Goal: Task Accomplishment & Management: Complete application form

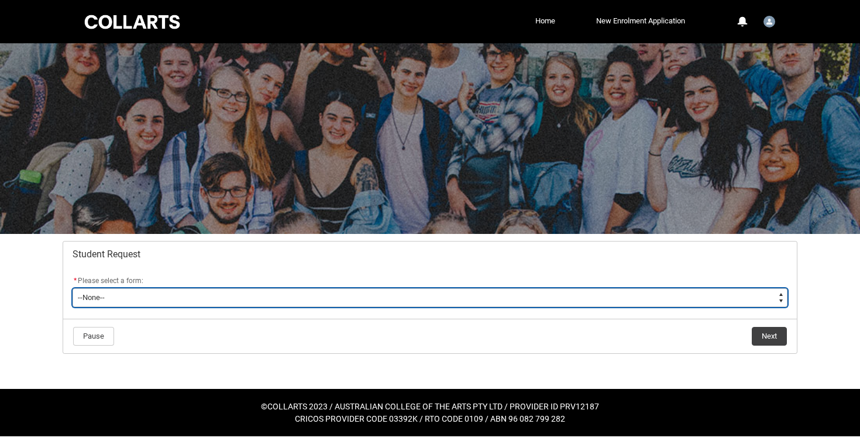
type lightning-select "Assignment_Extension_Choice"
select select "Assignment_Extension_Choice"
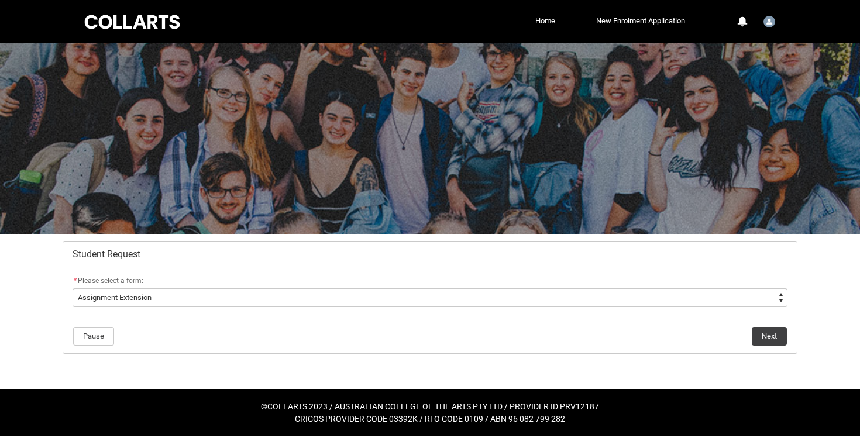
click at [779, 339] on button "Next" at bounding box center [769, 336] width 35 height 19
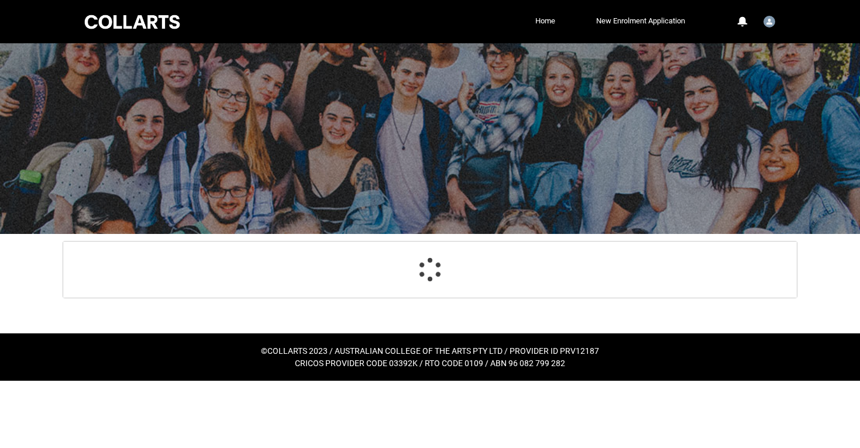
scroll to position [10, 0]
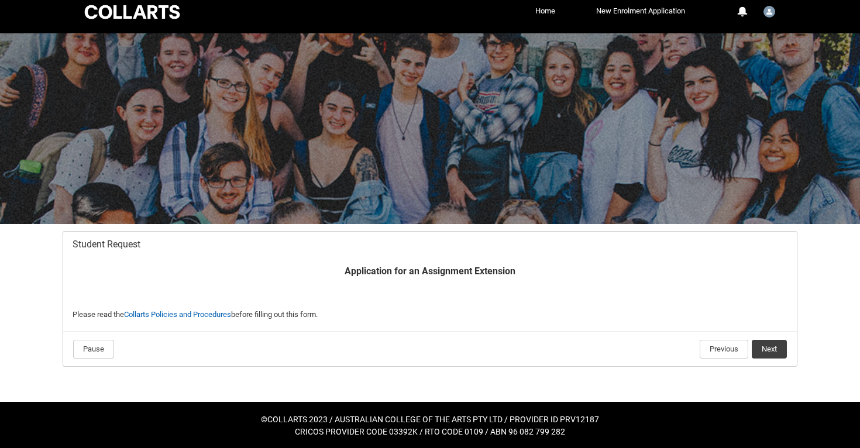
click at [770, 341] on button "Next" at bounding box center [769, 349] width 35 height 19
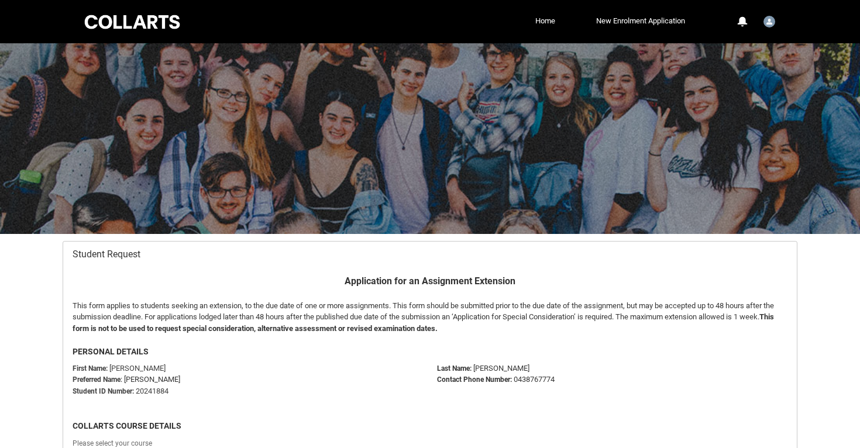
scroll to position [125, 0]
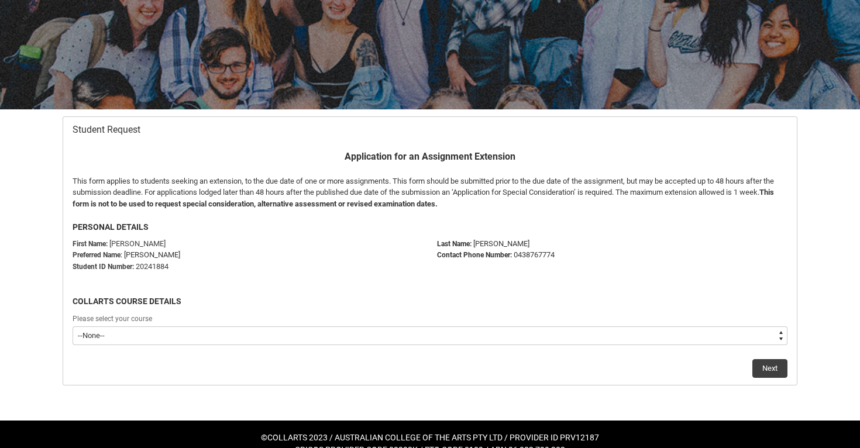
type lightning-select "recordPicklist_ProgramEnrollment.a0jOZ000003IqHlYAK"
select select "recordPicklist_ProgramEnrollment.a0jOZ000003IqHlYAK"
click at [784, 369] on button "Next" at bounding box center [769, 368] width 35 height 19
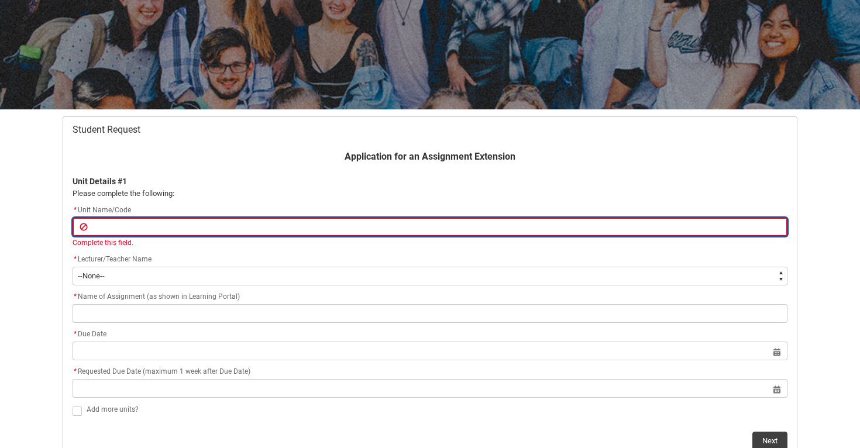
paste input "SHDAFA"
type lightning-primitive-input-simple "SHDAFA"
type input "SHDAFA"
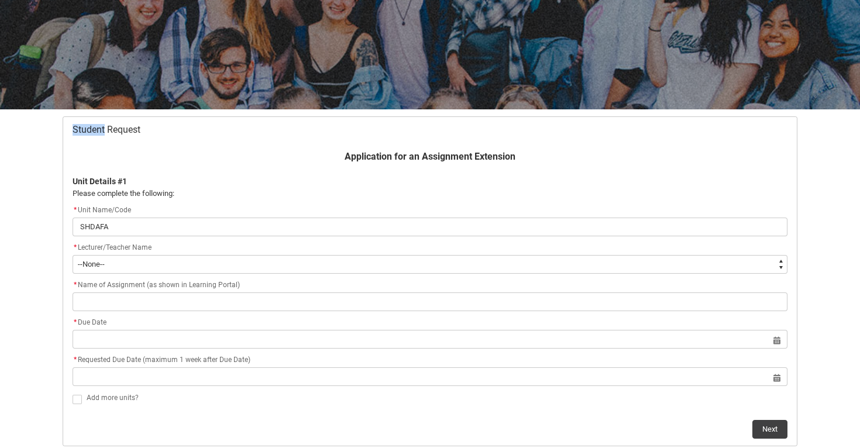
click at [77, 0] on html "Loading × Sorry to interrupt CSS Error Refresh Skip to Main Content Collarts Ed…" at bounding box center [430, 201] width 860 height 653
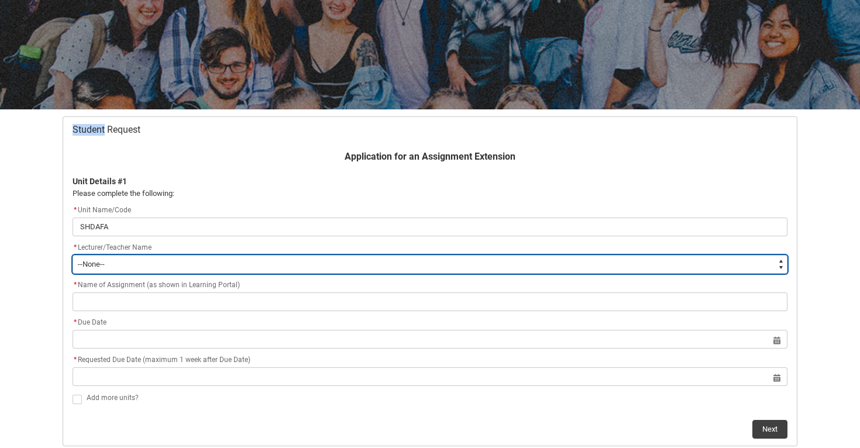
type lightning-select "Faculty_NamefromNtoZ.0035g00000b9AYNAA2"
select select "Faculty_NamefromNtoZ.0035g00000b9AYNAA2"
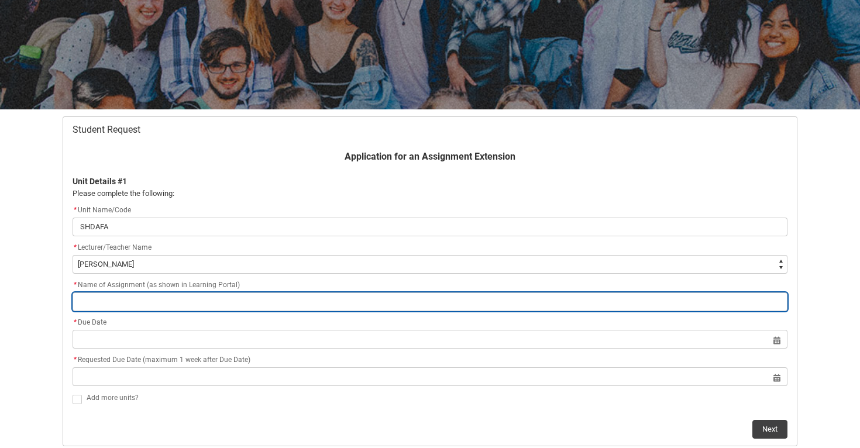
click at [173, 304] on input "text" at bounding box center [430, 301] width 715 height 19
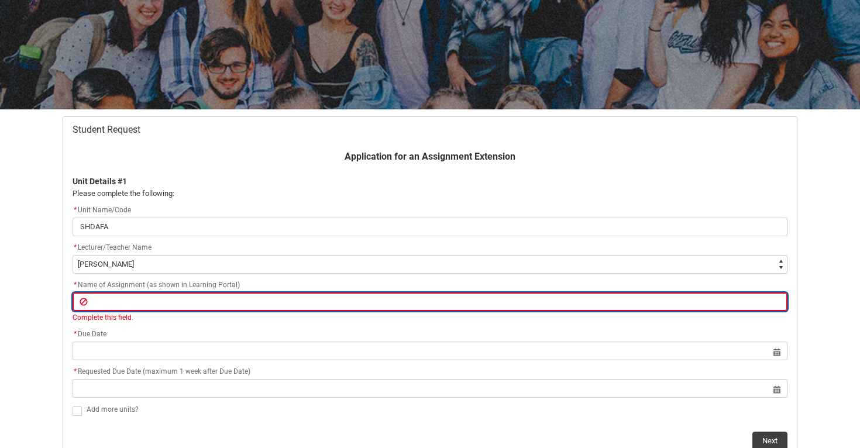
paste input "Assignment 1 Data Analysis Insights Report"
type lightning-primitive-input-simple "Assignment 1 Data Analysis Insights Report"
type input "Assignment 1 Data Analysis Insights Report"
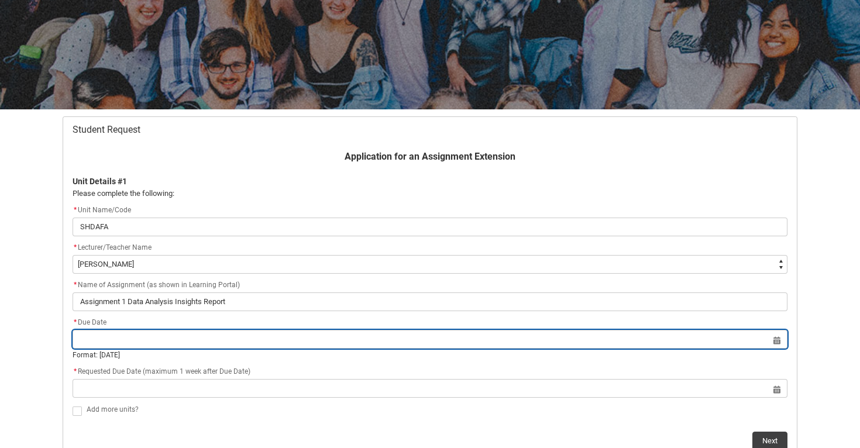
click at [273, 350] on lightning-datepicker "Select a date for Due Date Format: [DATE]" at bounding box center [430, 348] width 715 height 26
click at [780, 340] on input "text" at bounding box center [430, 339] width 715 height 19
select select "2025"
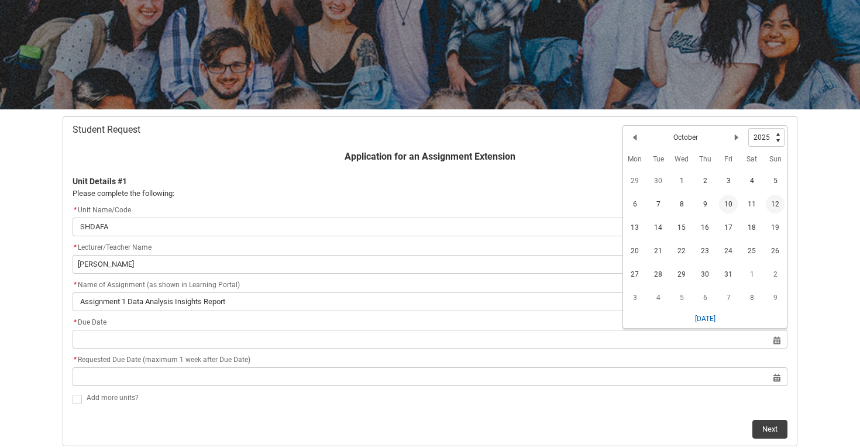
click at [731, 204] on span "10" at bounding box center [728, 204] width 19 height 19
type lightning-datepicker "[DATE]"
type lightning-input "[DATE]"
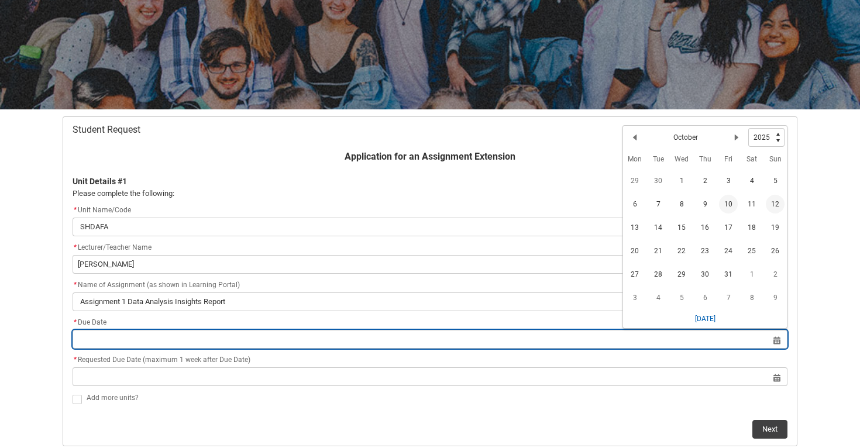
type input "[DATE]"
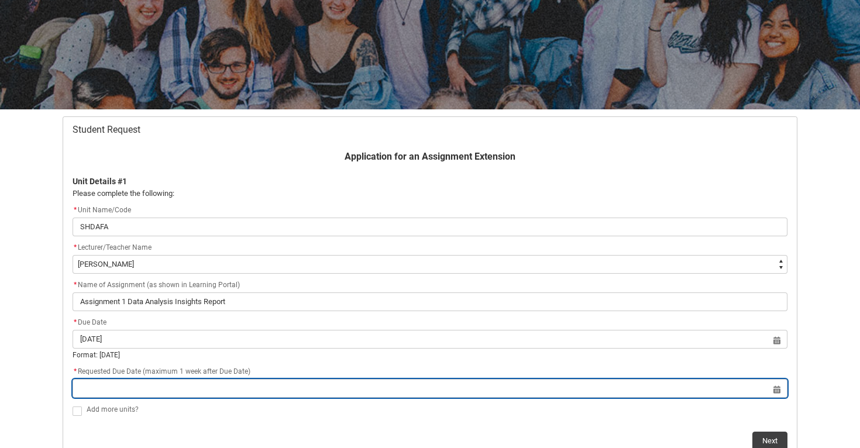
click at [774, 389] on input "text" at bounding box center [430, 388] width 715 height 19
select select "2025"
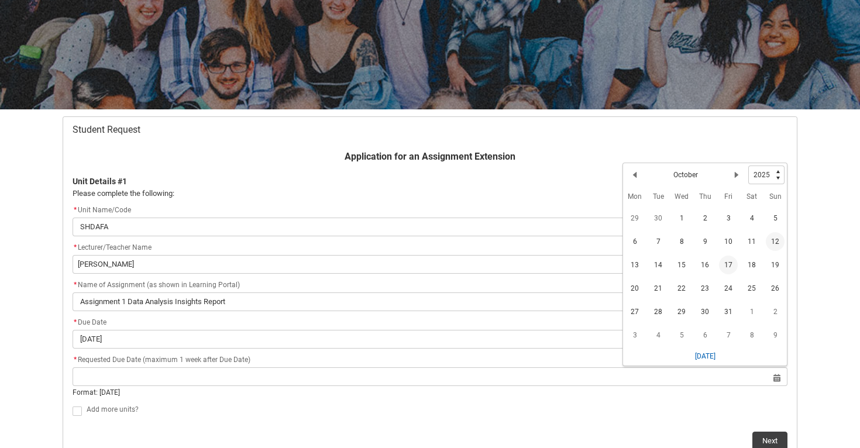
click at [726, 264] on span "17" at bounding box center [728, 265] width 19 height 19
type lightning-datepicker "[DATE]"
type lightning-input "[DATE]"
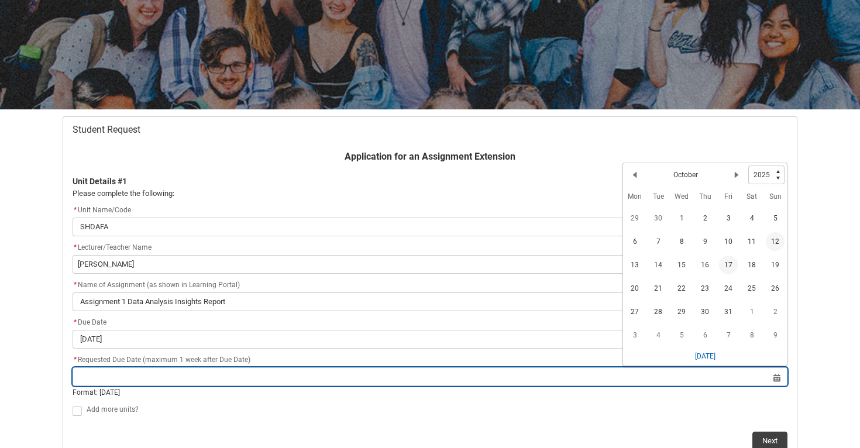
type input "[DATE]"
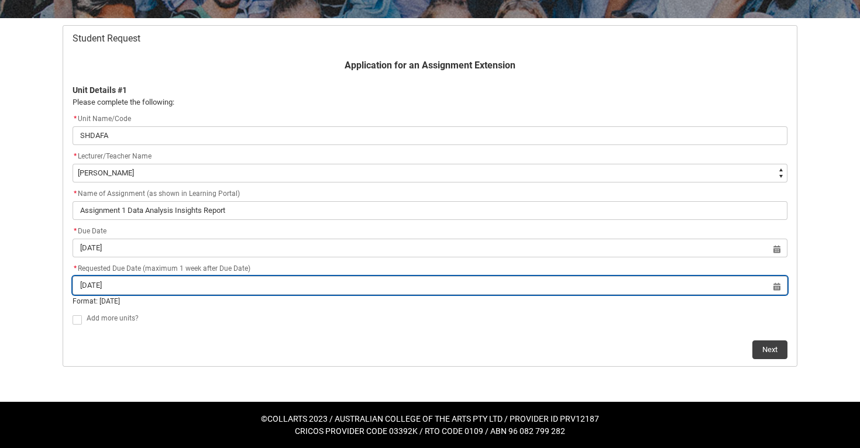
scroll to position [215, 0]
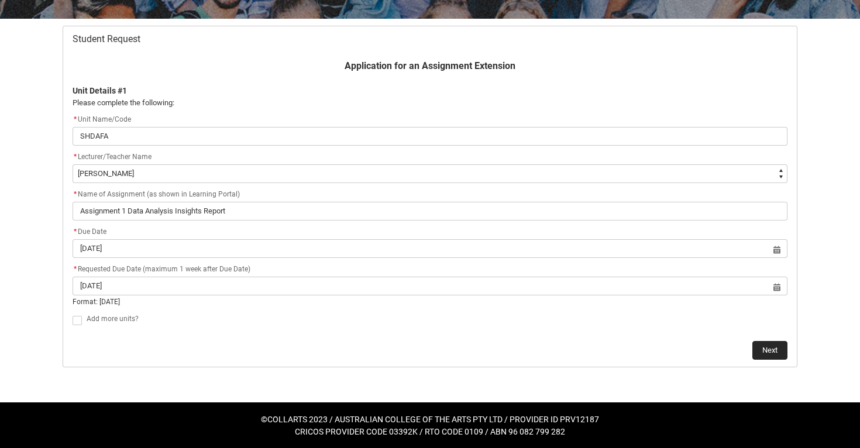
click at [770, 348] on button "Next" at bounding box center [769, 350] width 35 height 19
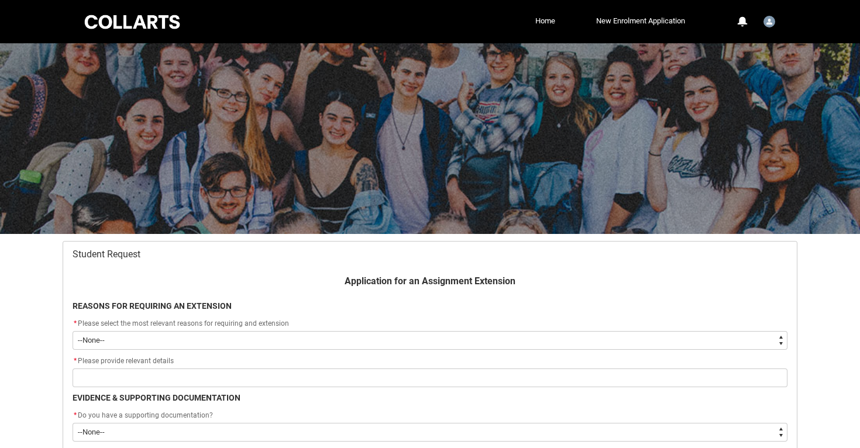
scroll to position [125, 0]
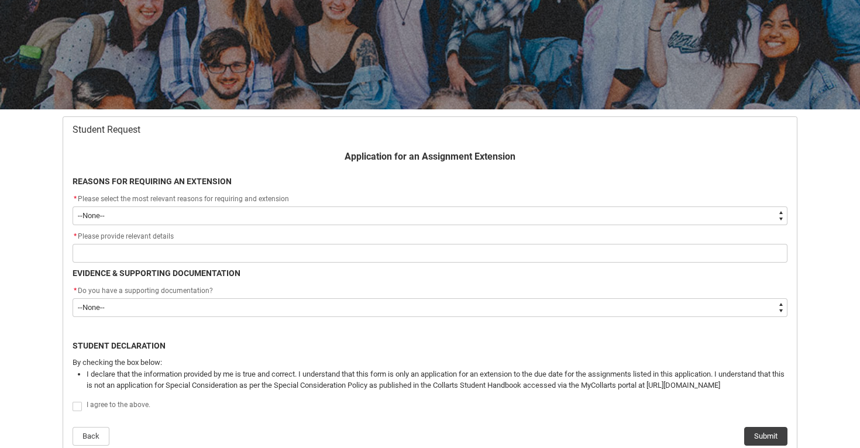
type lightning-select "choice_AssignmentExtension_Reason_Academic"
select select "choice_AssignmentExtension_Reason_Academic"
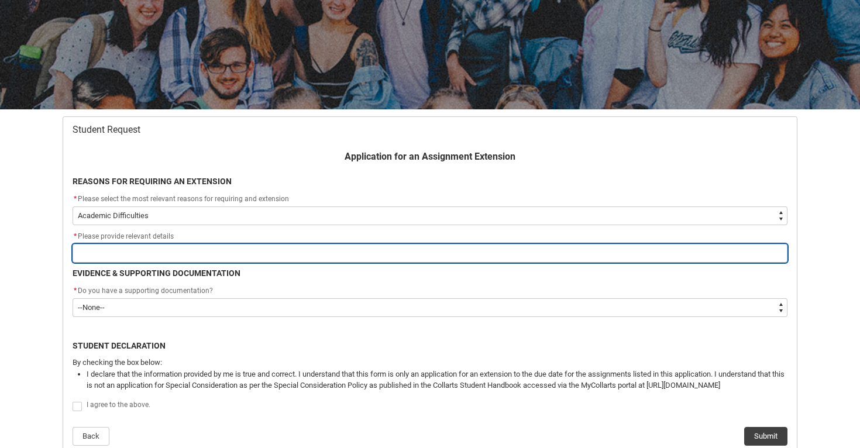
click at [425, 254] on input "text" at bounding box center [430, 253] width 715 height 19
type lightning-primitive-input-simple "s"
type input "s"
type lightning-primitive-input-simple "st"
type input "st"
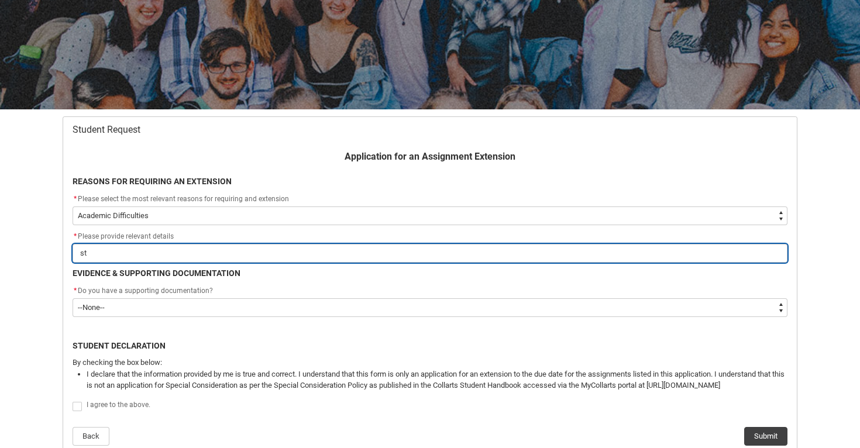
type lightning-primitive-input-simple "stu"
type input "stu"
type lightning-primitive-input-simple "stug"
type input "stug"
type lightning-primitive-input-simple "stugg"
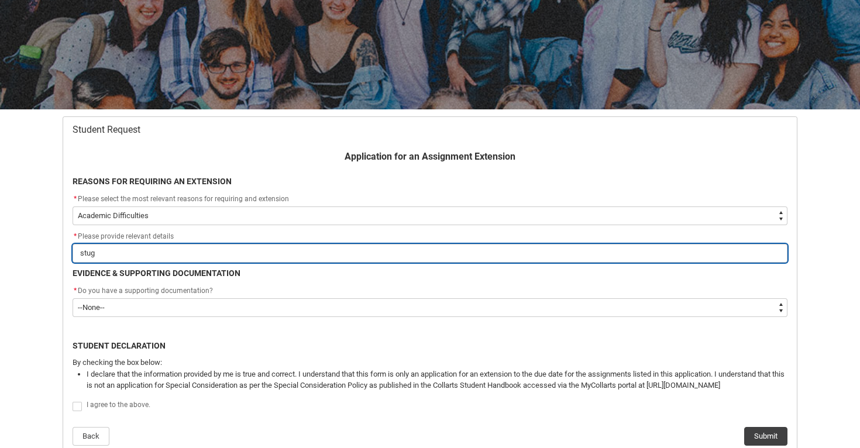
type input "stugg"
type lightning-primitive-input-simple "stuggl"
type input "stuggl"
type lightning-primitive-input-simple "stuggli"
type input "stuggli"
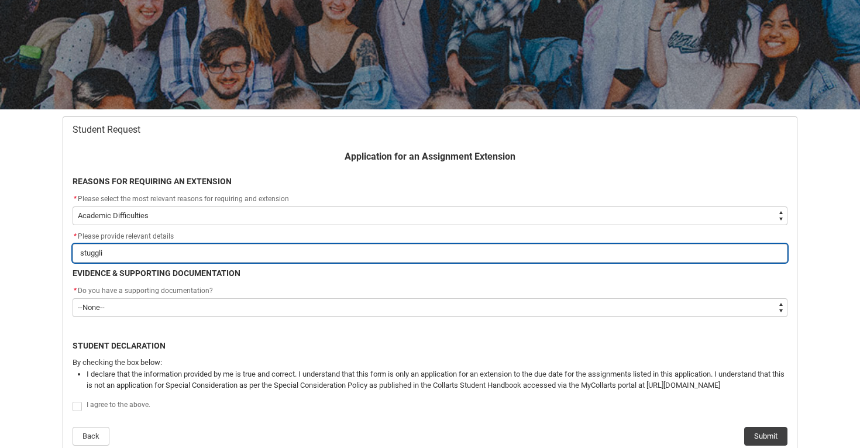
type lightning-primitive-input-simple "stugglin"
type input "stugglin"
type lightning-primitive-input-simple "stuggling"
type input "stuggling"
type lightning-primitive-input-simple "struggling"
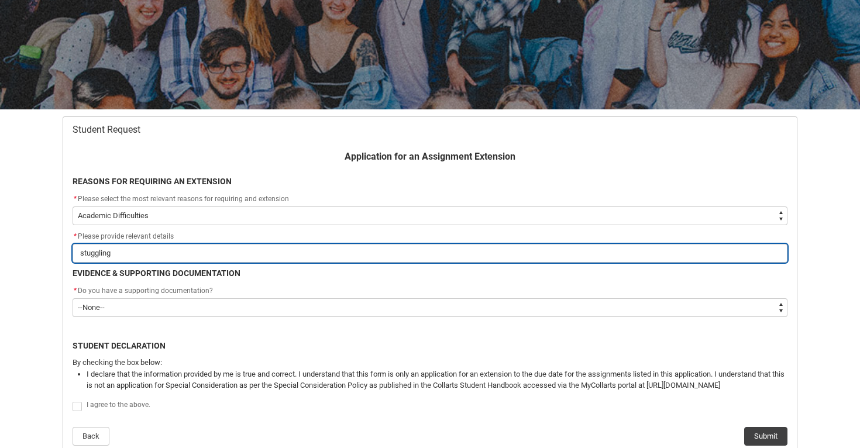
type input "struggling"
type lightning-primitive-input-simple "struggling w"
type input "struggling w"
type lightning-primitive-input-simple "struggling wi"
type input "struggling wi"
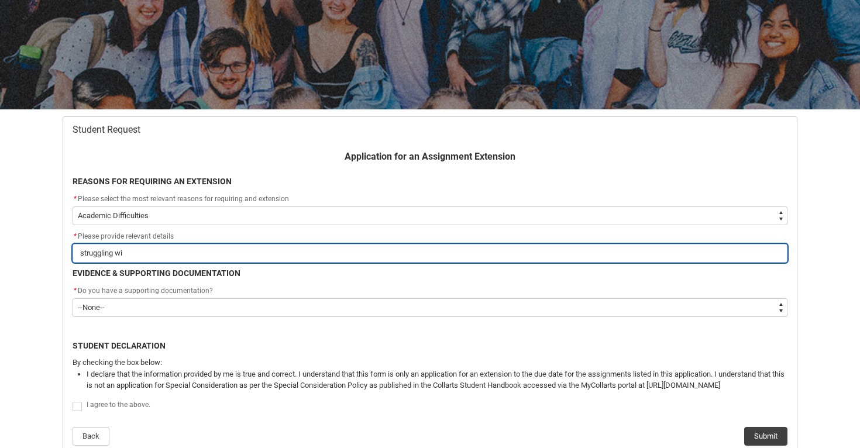
type lightning-primitive-input-simple "struggling wit"
type input "struggling wit"
type lightning-primitive-input-simple "struggling with"
type input "struggling with"
type lightning-primitive-input-simple "struggling with"
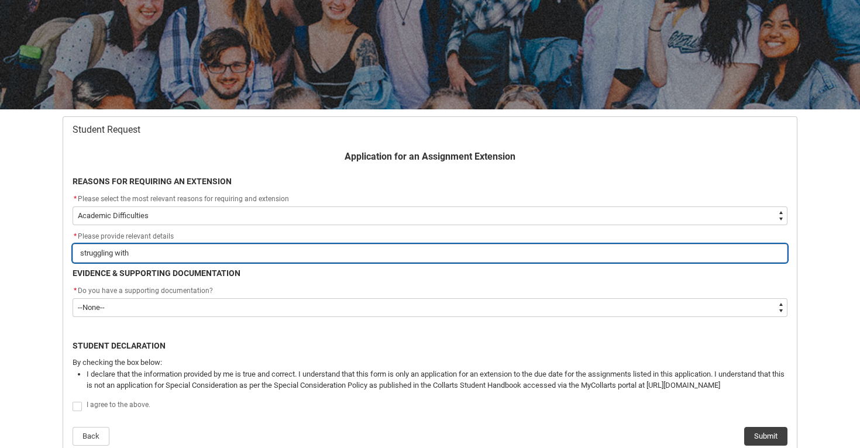
type input "struggling with"
type lightning-primitive-input-simple "struggling with t"
type input "struggling with t"
type lightning-primitive-input-simple "struggling with th"
type input "struggling with th"
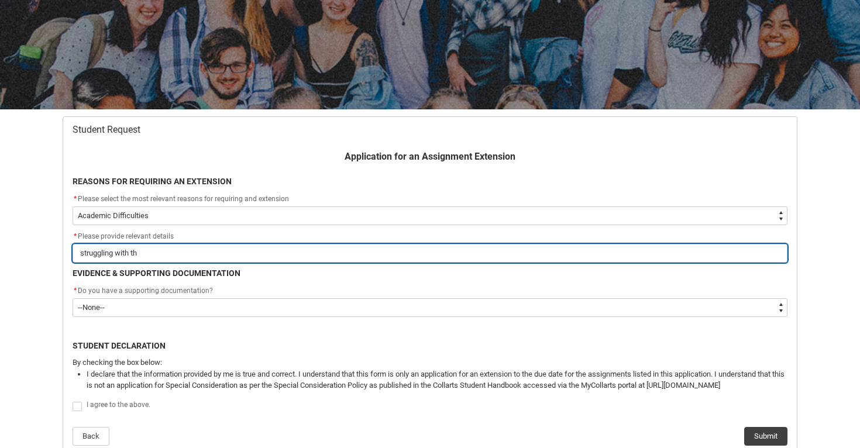
type lightning-primitive-input-simple "struggling with thi"
type input "struggling with thi"
type lightning-primitive-input-simple "struggling with this"
type input "struggling with this"
type lightning-primitive-input-simple "struggling with this"
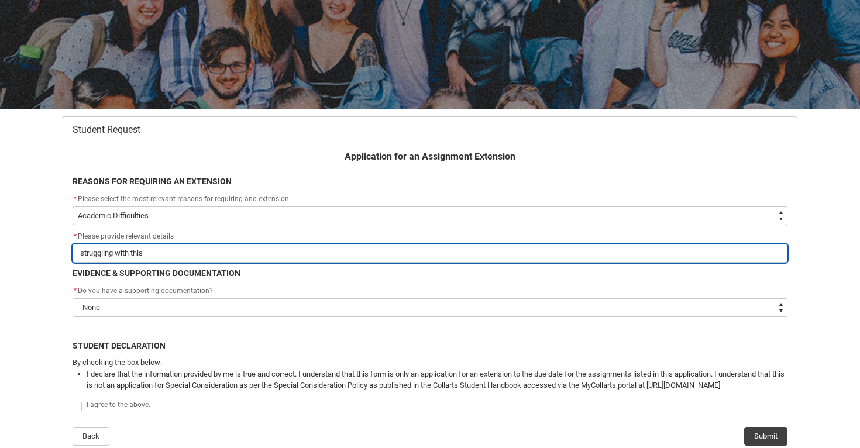
type input "struggling with this"
type lightning-primitive-input-simple "struggling with this a"
type input "struggling with this a"
type lightning-primitive-input-simple "struggling with this as"
type input "struggling with this as"
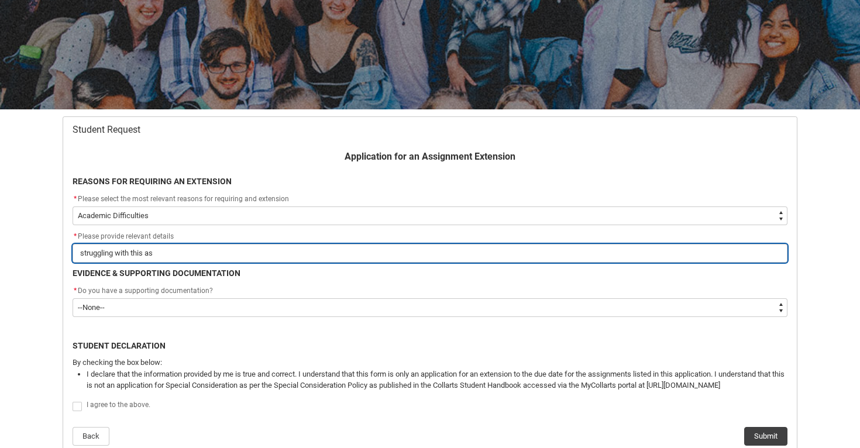
type lightning-primitive-input-simple "struggling with this ass"
type input "struggling with this ass"
type lightning-primitive-input-simple "struggling with this assi"
type input "struggling with this assi"
type lightning-primitive-input-simple "struggling with this assig"
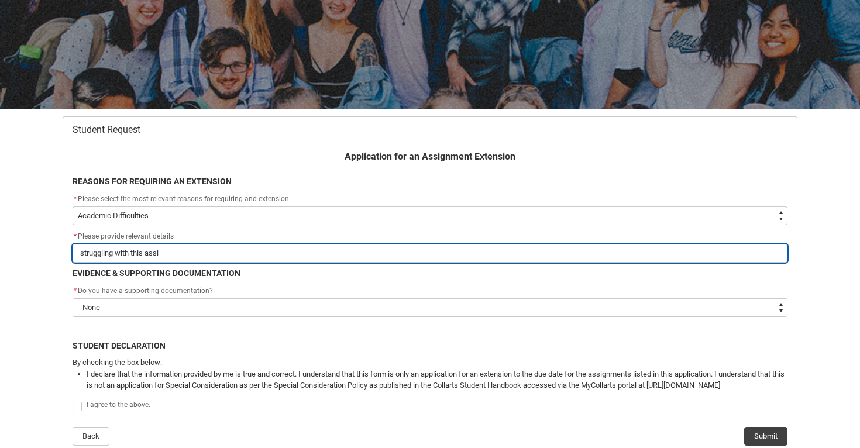
type input "struggling with this assig"
type lightning-primitive-input-simple "struggling with this assigm"
type input "struggling with this assigm"
type lightning-primitive-input-simple "struggling with this assigmn"
type input "struggling with this assigmn"
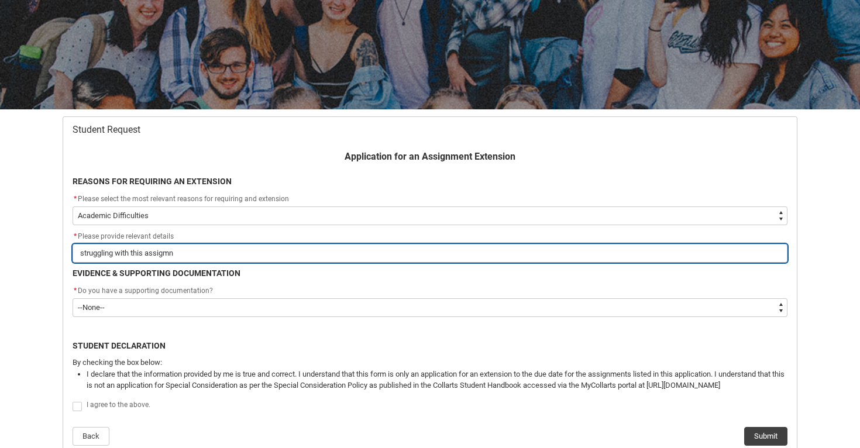
type lightning-primitive-input-simple "struggling with this assigmne"
type input "struggling with this assigmne"
type lightning-primitive-input-simple "struggling with this assigmnet"
type input "struggling with this assigmnet"
type lightning-primitive-input-simple "struggling with this assignment"
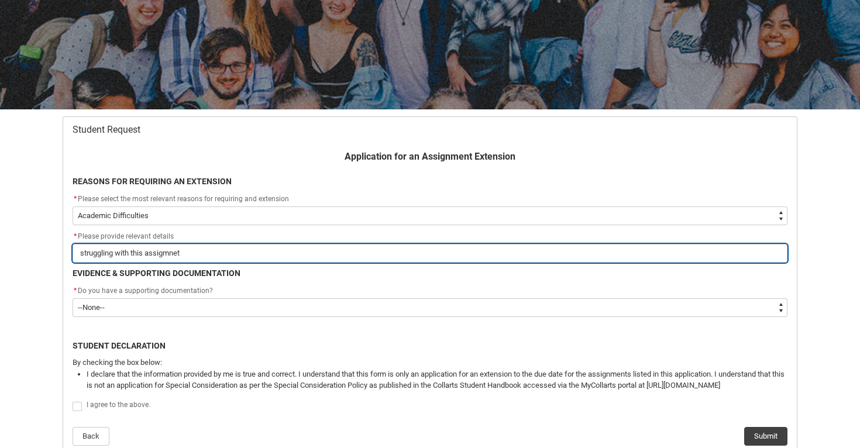
type input "struggling with this assignment"
type lightning-primitive-input-simple "struggling with this assignment a"
type input "struggling with this assignment a"
type lightning-primitive-input-simple "struggling with this assignment ah"
type input "struggling with this assignment ah"
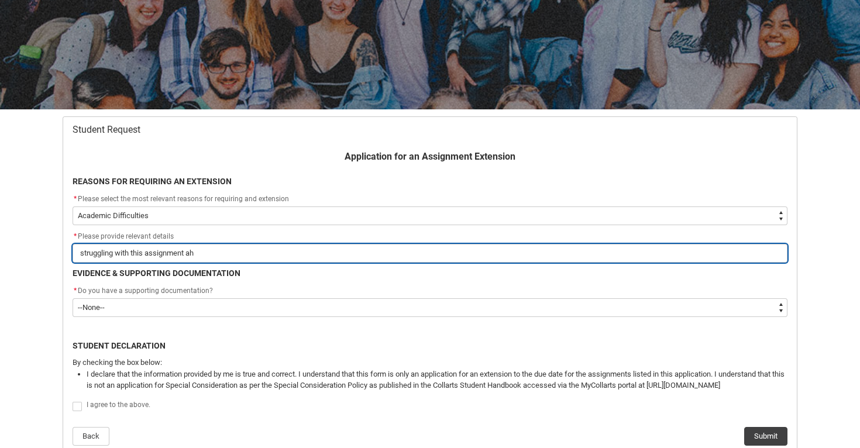
type lightning-primitive-input-simple "struggling with this assignment a"
type input "struggling with this assignment a"
type lightning-primitive-input-simple "struggling with this assignment an"
type input "struggling with this assignment an"
type lightning-primitive-input-simple "struggling with this assignment and"
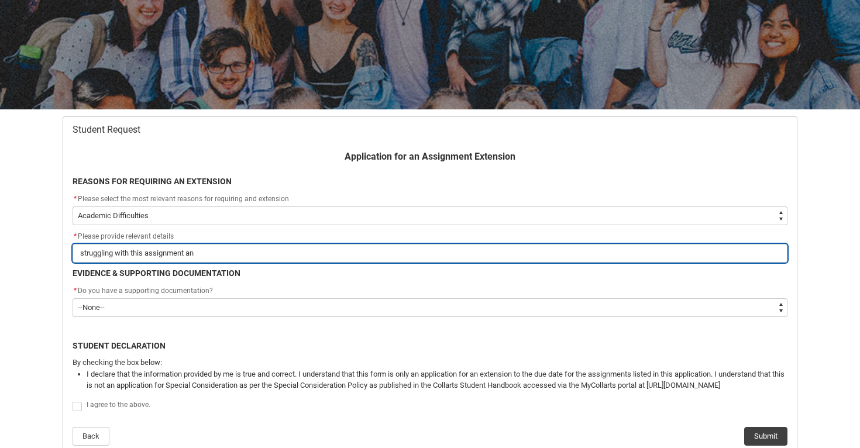
type input "struggling with this assignment and"
type lightning-primitive-input-simple "struggling with this assignment and"
type input "struggling with this assignment and"
type lightning-primitive-input-simple "struggling with this assignment and h"
type input "struggling with this assignment and h"
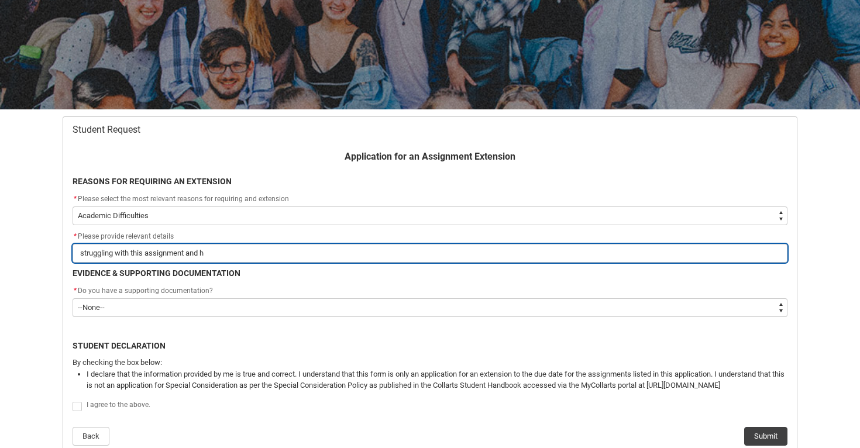
type lightning-primitive-input-simple "struggling with this assignment and ha"
type input "struggling with this assignment and ha"
type lightning-primitive-input-simple "struggling with this assignment and had"
type input "struggling with this assignment and had"
type lightning-primitive-input-simple "struggling with this assignment and [PERSON_NAME]"
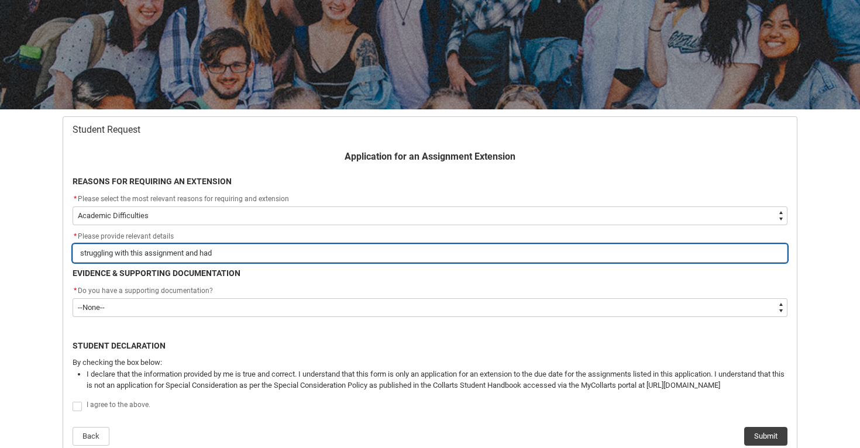
type input "struggling with this assignment and [PERSON_NAME]"
type lightning-primitive-input-simple "struggling with this assignment and hadin"
type input "struggling with this assignment and hadin"
type lightning-primitive-input-simple "struggling with this assignment and hading"
type input "struggling with this assignment and hading"
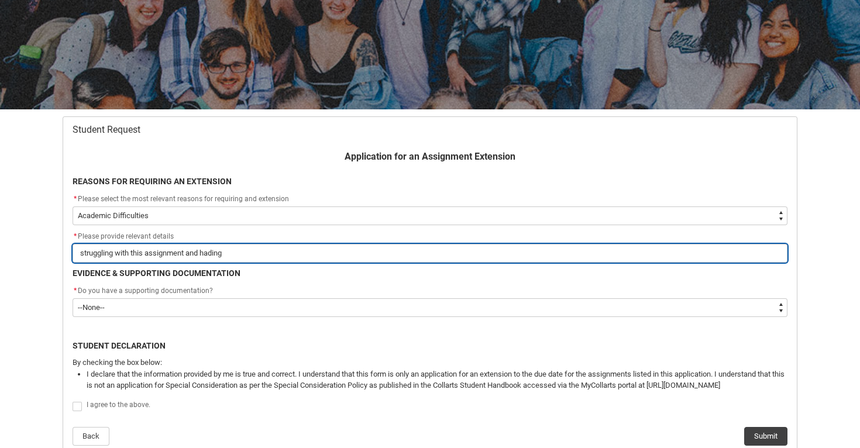
type lightning-primitive-input-simple "struggling with this assignment and hading"
type input "struggling with this assignment and hading"
type lightning-primitive-input-simple "struggling with this assignment and hading i"
type input "struggling with this assignment and hading i"
type lightning-primitive-input-simple "struggling with this assignment and hading it"
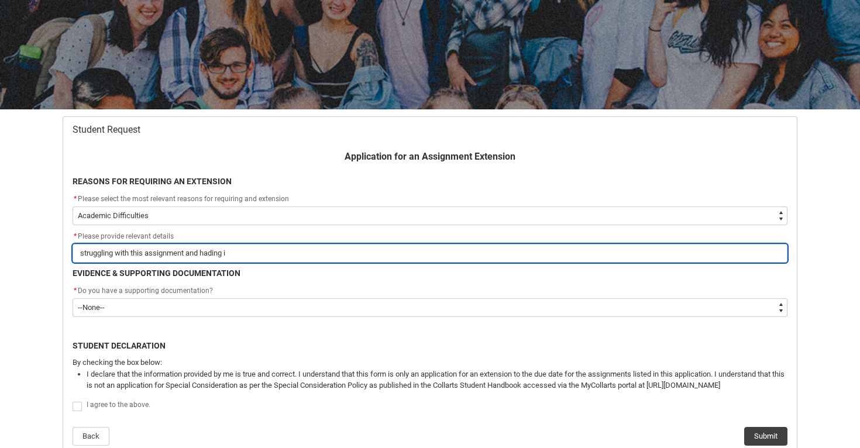
type input "struggling with this assignment and hading it"
type lightning-primitive-input-simple "struggling with this assignment and hading it"
type input "struggling with this assignment and hading it"
type lightning-primitive-input-simple "struggling with this assignment and hading it w"
type input "struggling with this assignment and hading it w"
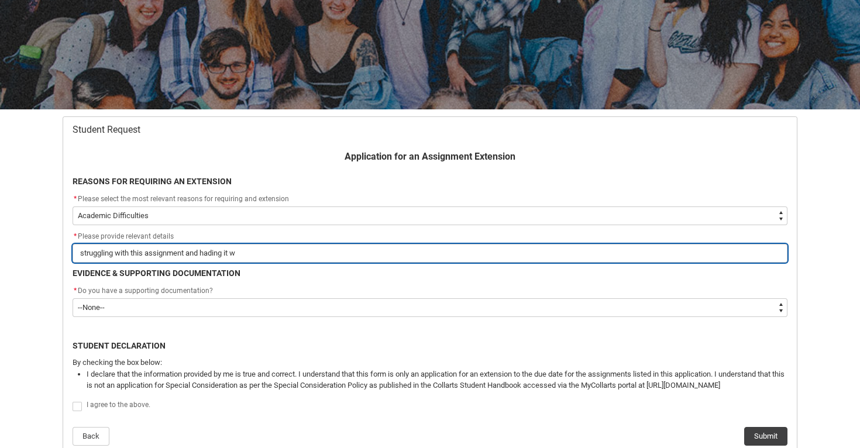
type lightning-primitive-input-simple "struggling with this assignment and hading it wi"
type input "struggling with this assignment and hading it wi"
type lightning-primitive-input-simple "struggling with this assignment and hading it wit"
type input "struggling with this assignment and hading it wit"
type lightning-primitive-input-simple "struggling with this assignment and hading it with"
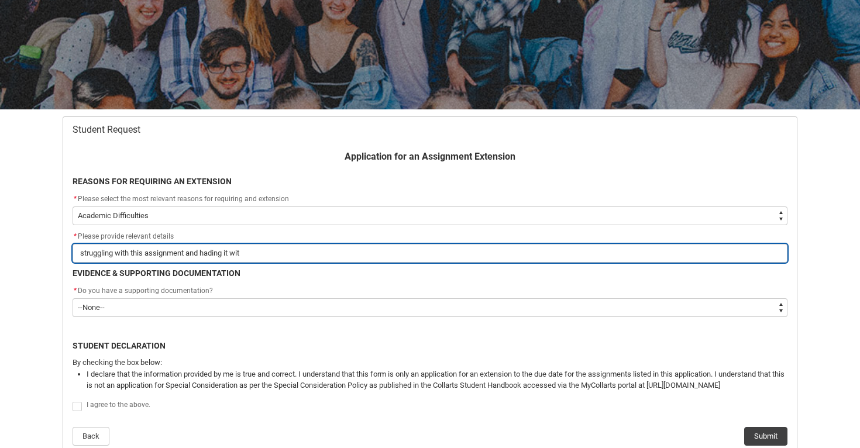
type input "struggling with this assignment and hading it with"
type lightning-primitive-input-simple "struggling with this assignment and hading it with"
type input "struggling with this assignment and hading it with"
type lightning-primitive-input-simple "struggling with this assignment and hading it with w"
type input "struggling with this assignment and hading it with w"
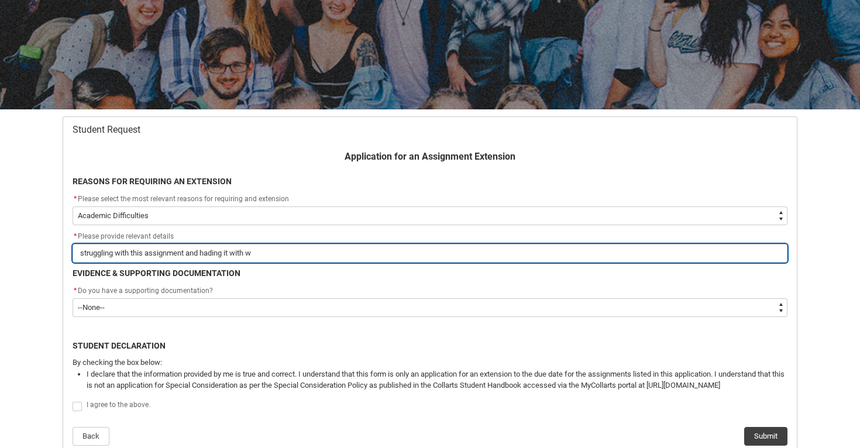
type lightning-primitive-input-simple "struggling with this assignment and hading it with wo"
type input "struggling with this assignment and hading it with wo"
type lightning-primitive-input-simple "struggling with this assignment and hading it with wor"
type input "struggling with this assignment and hading it with wor"
type lightning-primitive-input-simple "struggling with this assignment and hading it with work"
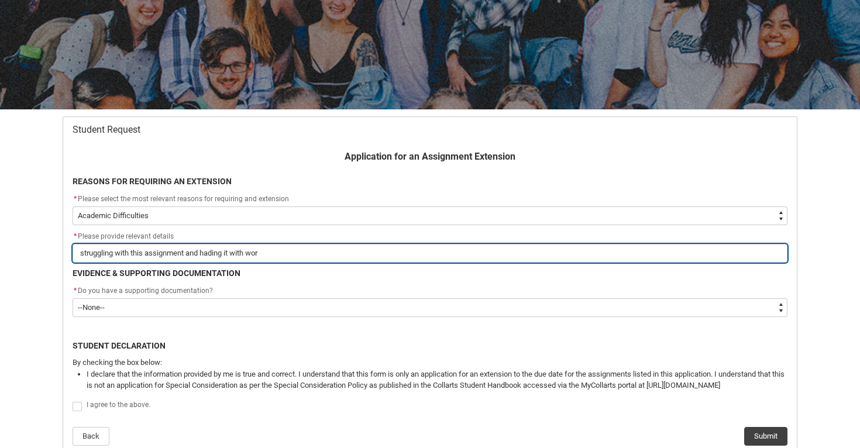
type input "struggling with this assignment and hading it with work"
type lightning-primitive-input-simple "struggling with this assignment and hading it with worki"
type input "struggling with this assignment and hading it with worki"
type lightning-primitive-input-simple "struggling with this assignment and hading it with workin"
type input "struggling with this assignment and hading it with workin"
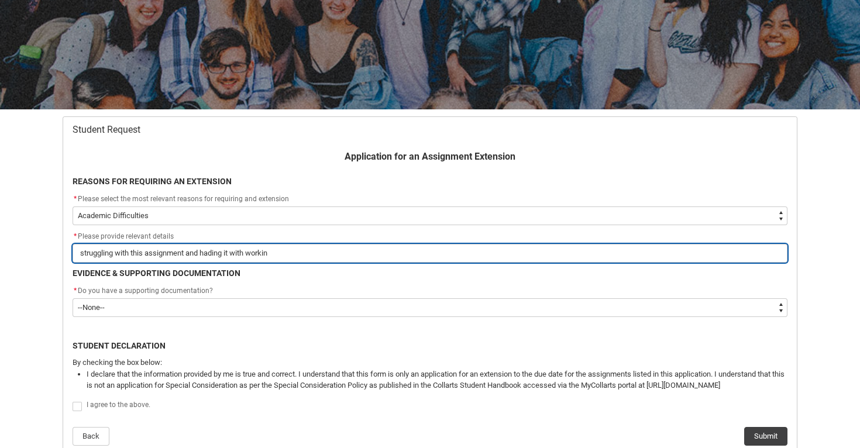
type lightning-primitive-input-simple "struggling with this assignment and hading it with working"
type input "struggling with this assignment and hading it with working"
type lightning-primitive-input-simple "struggling with this assignment and hading it with working"
type input "struggling with this assignment and hading it with working"
type lightning-primitive-input-simple "struggling with this assignment and hading it with working a"
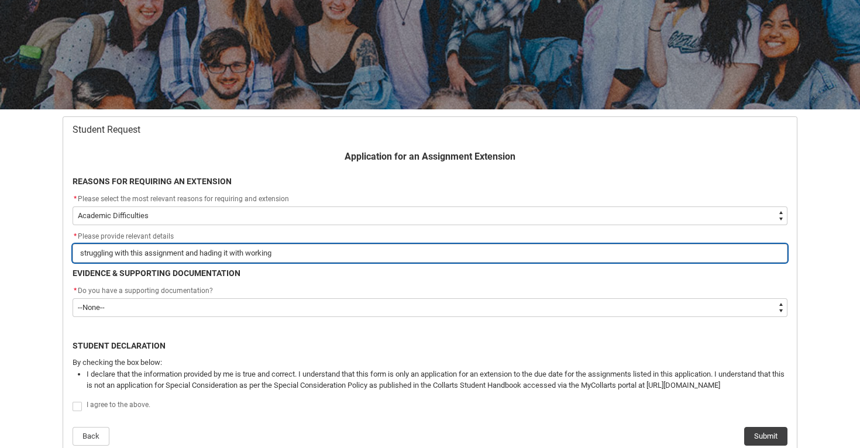
type input "struggling with this assignment and hading it with working a"
click at [210, 253] on input "struggling with this assignment and hading it with working a" at bounding box center [430, 253] width 715 height 19
type lightning-primitive-input-simple "struggling with this assignment and handing it with working a"
type input "struggling with this assignment and handing it with working a"
click at [218, 255] on input "struggling with this assignment and handing it with working a" at bounding box center [430, 253] width 715 height 19
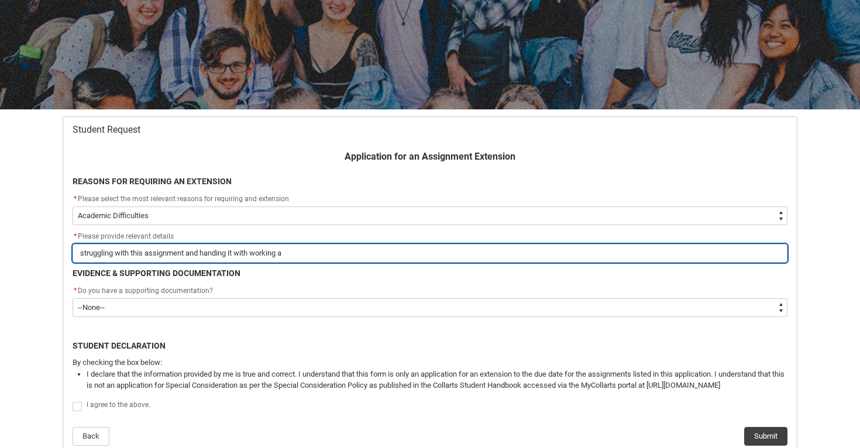
type lightning-primitive-input-simple "struggling with this assignment and handling it with working a"
type input "struggling with this assignment and handling it with working a"
click at [290, 255] on input "struggling with this assignment and handling it with working a" at bounding box center [430, 253] width 715 height 19
type lightning-primitive-input-simple "struggling with this assignment and handling it with working as"
type input "struggling with this assignment and handling it with working as"
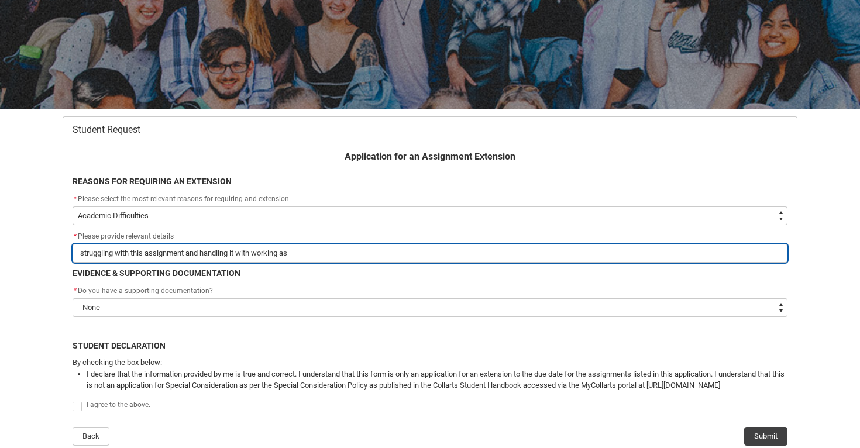
type lightning-primitive-input-simple "struggling with this assignment and handling it with working asw"
type input "struggling with this assignment and handling it with working asw"
type lightning-primitive-input-simple "struggling with this assignment and handling it with working aswe"
type input "struggling with this assignment and handling it with working aswe"
type lightning-primitive-input-simple "struggling with this assignment and handling it with working aswel"
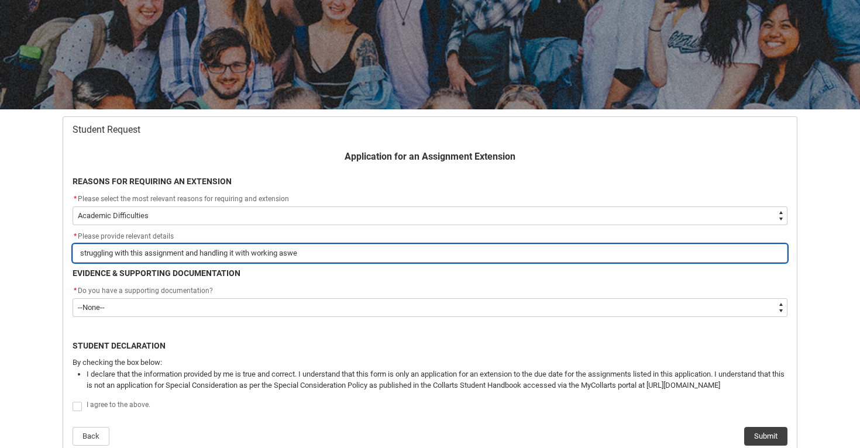
type input "struggling with this assignment and handling it with working aswel"
type lightning-primitive-input-simple "struggling with this assignment and handling it with working aswell"
type input "struggling with this assignment and handling it with working aswell"
type lightning-primitive-input-simple "struggling with this assignment and handling it with working aswell"
type input "struggling with this assignment and handling it with working aswell"
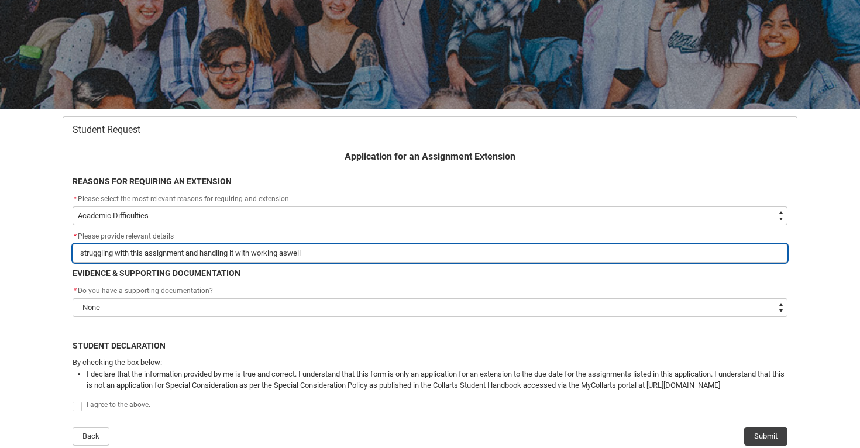
type lightning-primitive-input-simple "struggling with this assignment and handling it with working aswell j"
type input "struggling with this assignment and handling it with working aswell j"
type lightning-primitive-input-simple "struggling with this assignment and handling it with working aswell ju"
type input "struggling with this assignment and handling it with working aswell ju"
type lightning-primitive-input-simple "struggling with this assignment and handling it with working aswell jus"
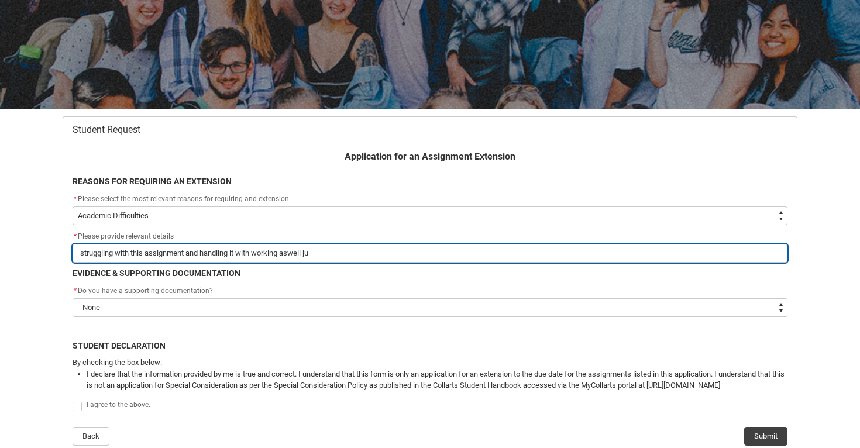
type input "struggling with this assignment and handling it with working aswell jus"
type lightning-primitive-input-simple "struggling with this assignment and handling it with working aswell just"
type input "struggling with this assignment and handling it with working aswell just"
type lightning-primitive-input-simple "struggling with this assignment and handling it with working aswell just"
type input "struggling with this assignment and handling it with working aswell just"
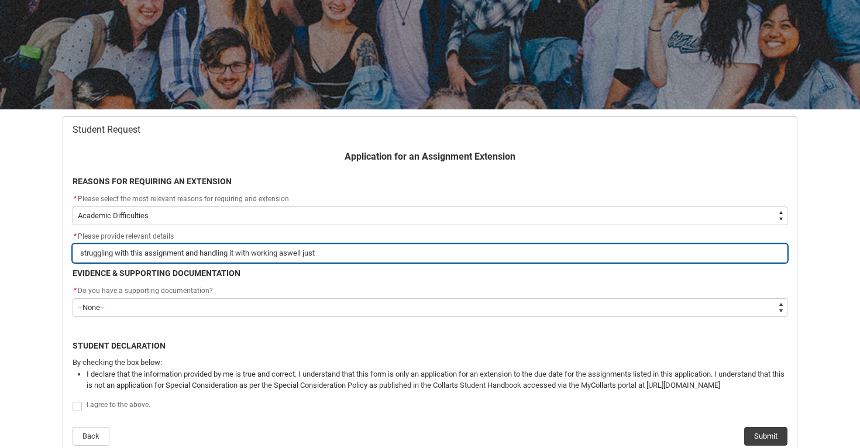
type lightning-primitive-input-simple "struggling with this assignment and handling it with working aswell just n"
type input "struggling with this assignment and handling it with working aswell just n"
type lightning-primitive-input-simple "struggling with this assignment and handling it with working aswell just ne"
type input "struggling with this assignment and handling it with working aswell just ne"
type lightning-primitive-input-simple "struggling with this assignment and handling it with working [PERSON_NAME]"
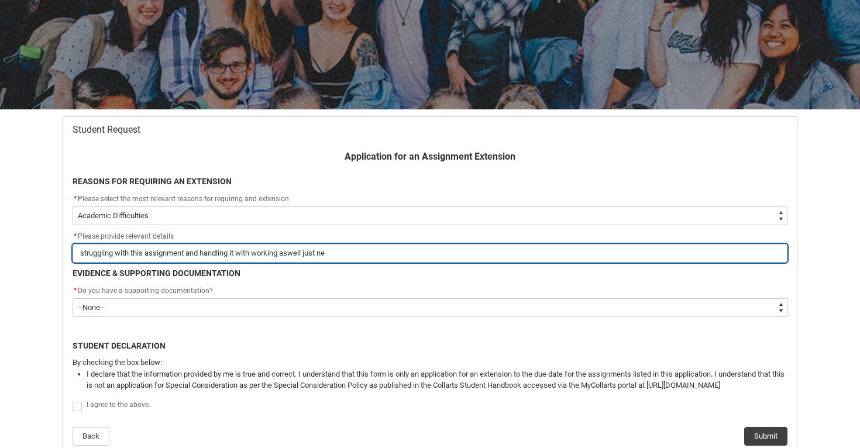
type input "struggling with this assignment and handling it with working [PERSON_NAME]"
type lightning-primitive-input-simple "struggling with this assignment and handling it with working aswell just need"
type input "struggling with this assignment and handling it with working aswell just need"
type lightning-primitive-input-simple "struggling with this assignment and handling it with working aswell just need"
type input "struggling with this assignment and handling it with working aswell just need"
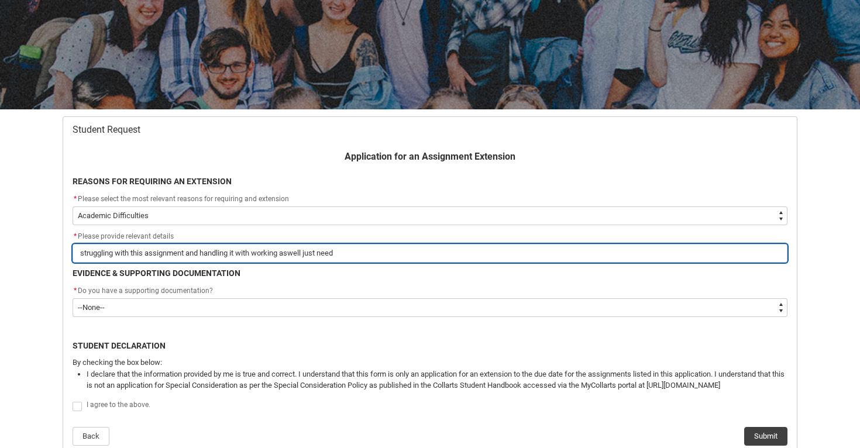
type lightning-primitive-input-simple "struggling with this assignment and handling it with working aswell just need t"
type input "struggling with this assignment and handling it with working aswell just need t"
type lightning-primitive-input-simple "struggling with this assignment and handling it with working aswell just need th"
type input "struggling with this assignment and handling it with working aswell just need th"
type lightning-primitive-input-simple "struggling with this assignment and handling it with working [PERSON_NAME] just…"
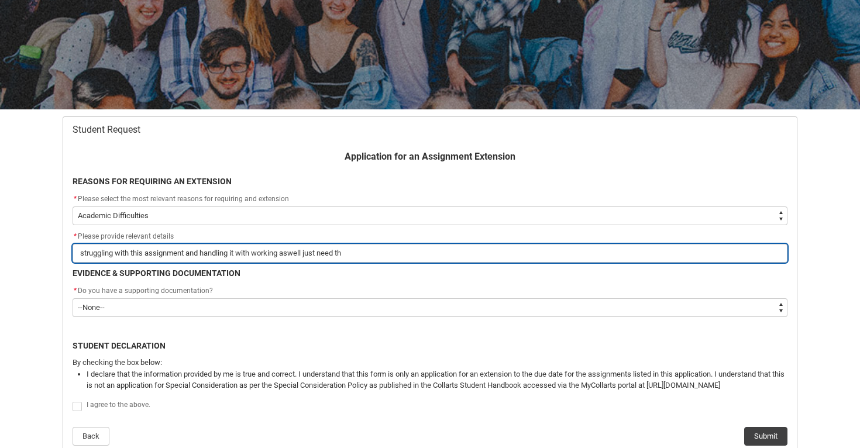
type input "struggling with this assignment and handling it with working [PERSON_NAME] just…"
type lightning-primitive-input-simple "struggling with this assignment and handling it with working [PERSON_NAME] just…"
type input "struggling with this assignment and handling it with working [PERSON_NAME] just…"
type lightning-primitive-input-simple "struggling with this assignment and handling it with working aswell just need t…"
type input "struggling with this assignment and handling it with working aswell just need t…"
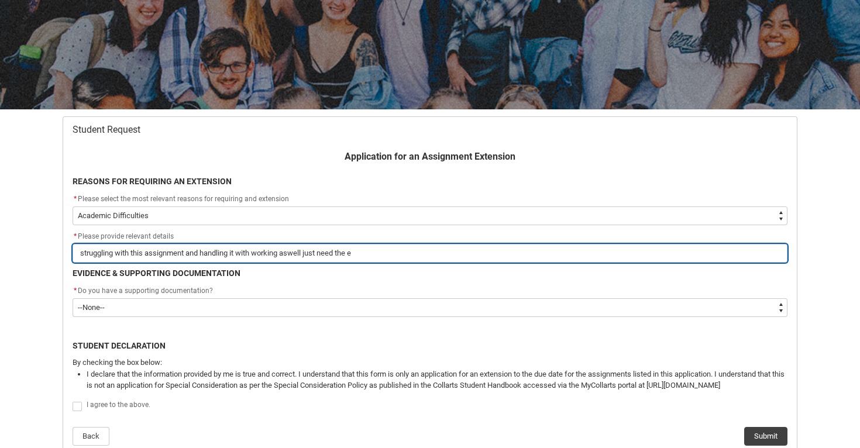
type lightning-primitive-input-simple "struggling with this assignment and handling it with working [PERSON_NAME] just…"
type input "struggling with this assignment and handling it with working [PERSON_NAME] just…"
type lightning-primitive-input-simple "struggling with this assignment and handling it with working aswell just need t…"
type input "struggling with this assignment and handling it with working aswell just need t…"
type lightning-primitive-input-simple "struggling with this assignment and handling it with working [PERSON_NAME] just…"
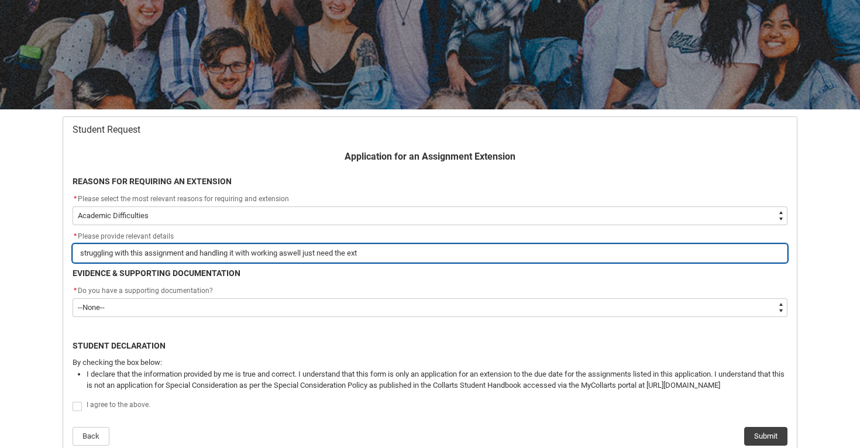
type input "struggling with this assignment and handling it with working [PERSON_NAME] just…"
type lightning-primitive-input-simple "struggling with this assignment and handling it with working aswell just need t…"
type input "struggling with this assignment and handling it with working aswell just need t…"
type lightning-primitive-input-simple "struggling with this assignment and handling it with working aswell just need t…"
type input "struggling with this assignment and handling it with working aswell just need t…"
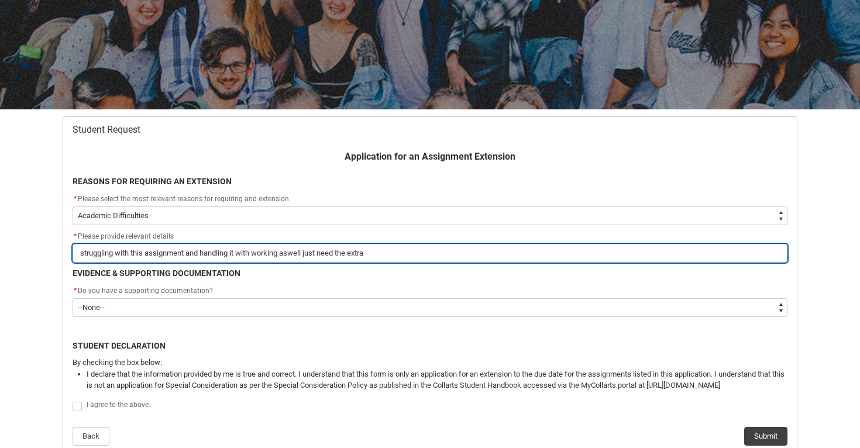
type lightning-primitive-input-simple "struggling with this assignment and handling it with working aswell just need t…"
type input "struggling with this assignment and handling it with working aswell just need t…"
type lightning-primitive-input-simple "struggling with this assignment and handling it with working aswell just need t…"
type input "struggling with this assignment and handling it with working aswell just need t…"
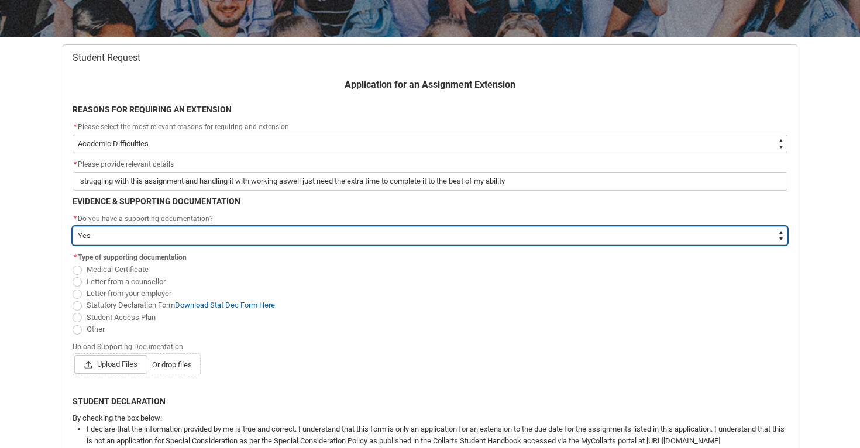
scroll to position [202, 0]
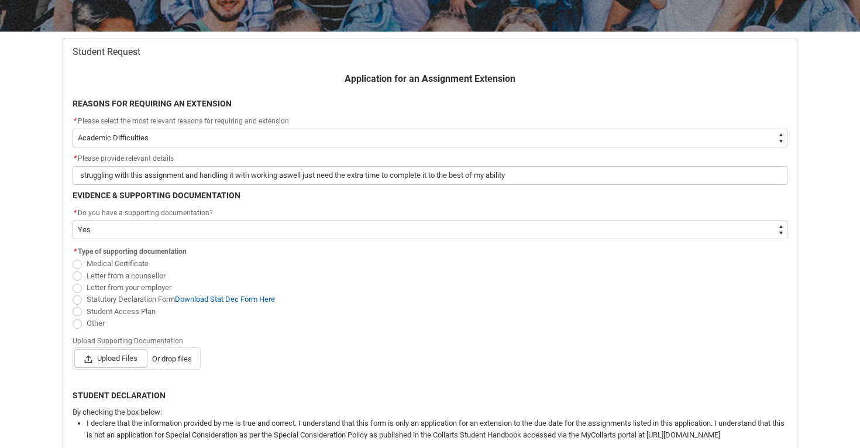
click at [142, 312] on span "Student Access Plan" at bounding box center [121, 311] width 69 height 9
click at [73, 305] on input "Student Access Plan" at bounding box center [72, 305] width 1 height 1
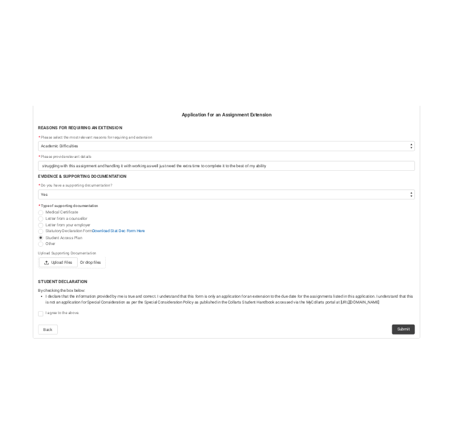
scroll to position [291, 0]
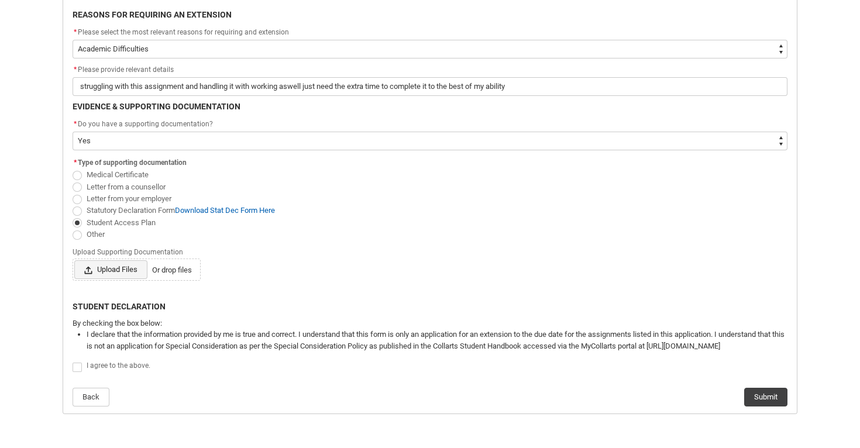
click at [135, 270] on span "Upload Files" at bounding box center [110, 269] width 73 height 19
click at [74, 260] on input "Upload Files Or drop files" at bounding box center [74, 260] width 1 height 1
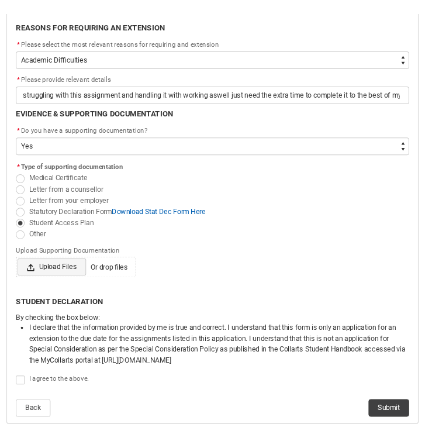
scroll to position [256, 0]
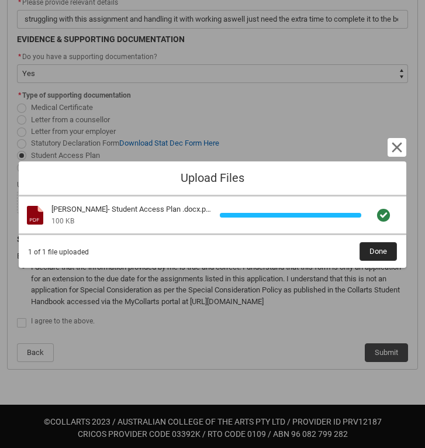
click at [377, 255] on span "Done" at bounding box center [379, 252] width 18 height 18
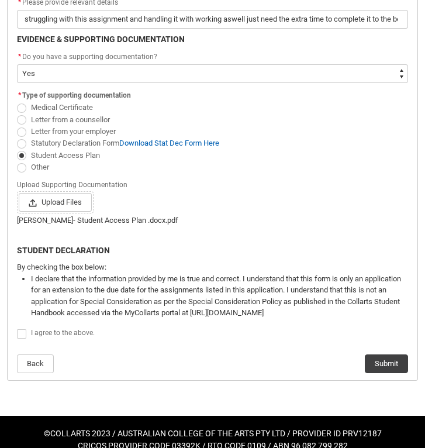
click at [23, 333] on span at bounding box center [21, 333] width 9 height 9
click at [17, 328] on input "I agree to the above." at bounding box center [16, 328] width 1 height 1
click at [387, 358] on button "Submit" at bounding box center [386, 363] width 43 height 19
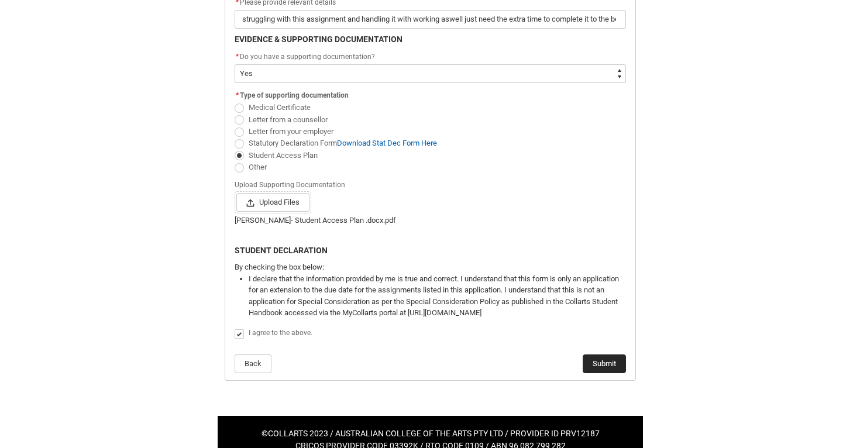
scroll to position [0, 0]
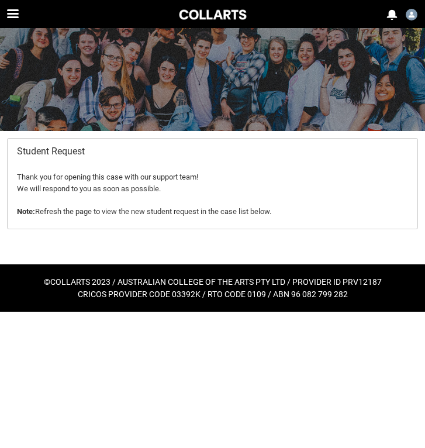
click at [328, 90] on div at bounding box center [212, 79] width 425 height 103
